Goal: Browse casually

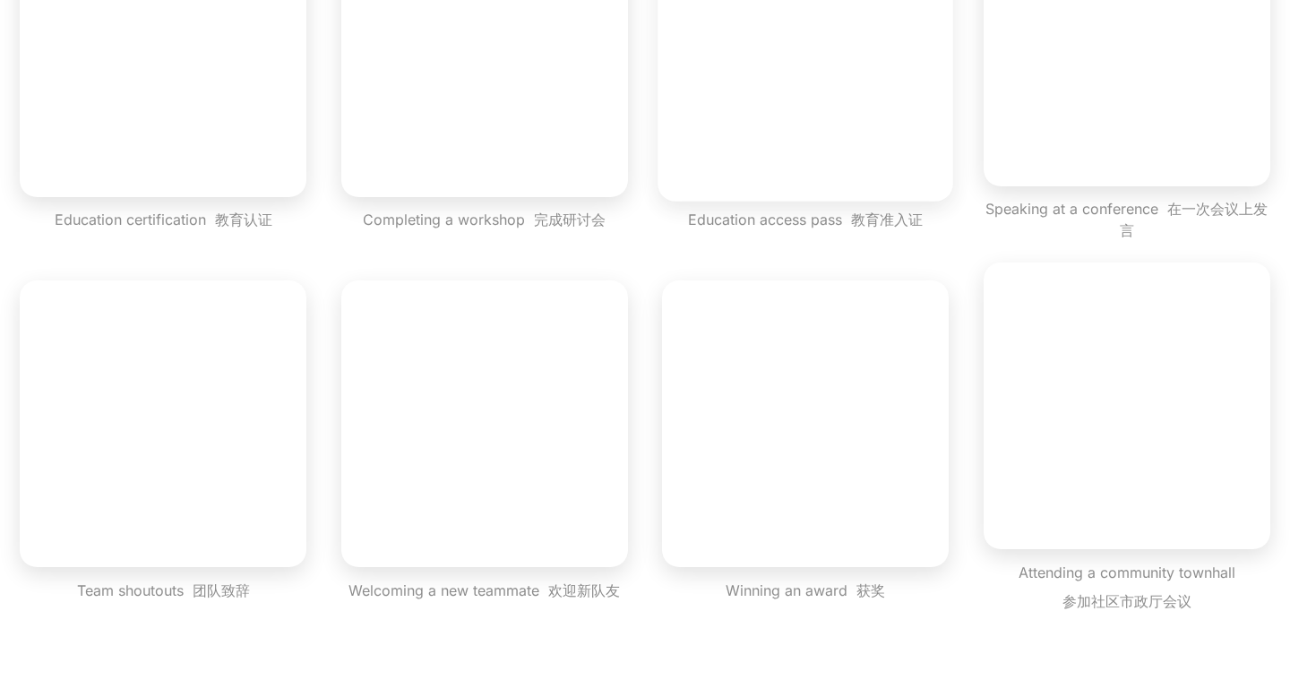
scroll to position [1626, 0]
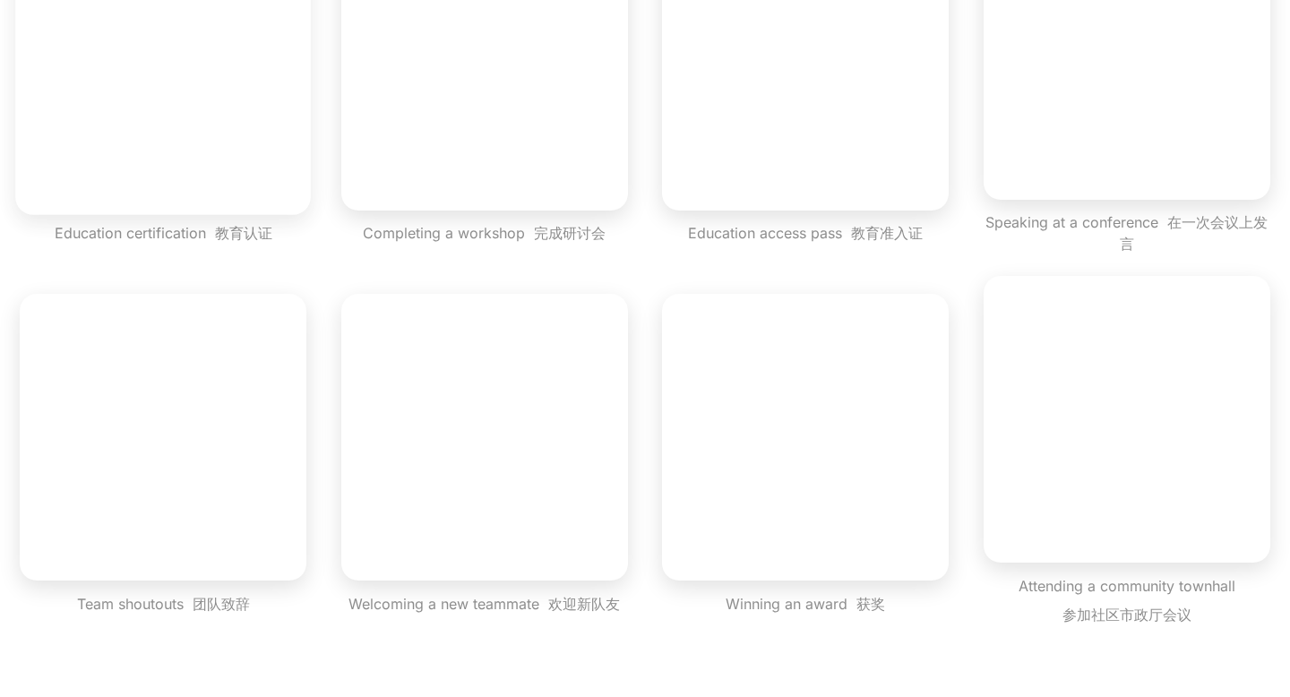
click at [212, 151] on video "button" at bounding box center [164, 67] width 296 height 296
click at [522, 154] on video "button" at bounding box center [485, 67] width 296 height 296
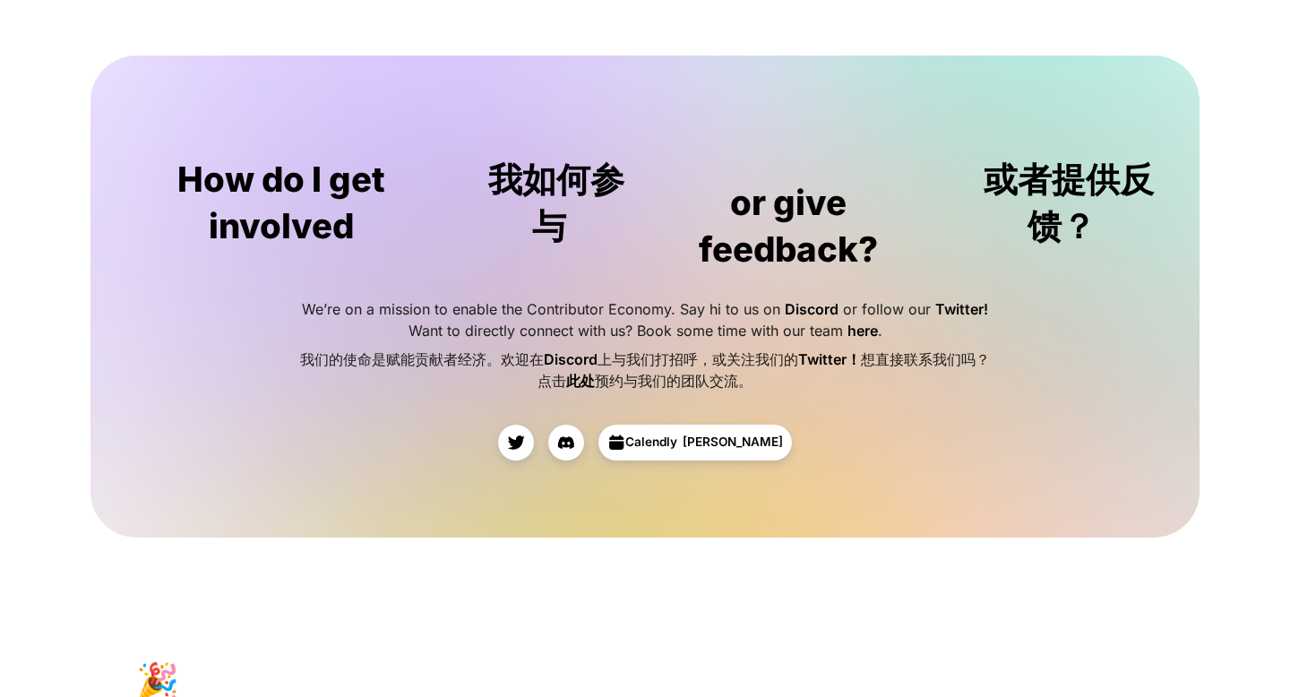
scroll to position [5040, 0]
